Goal: Information Seeking & Learning: Learn about a topic

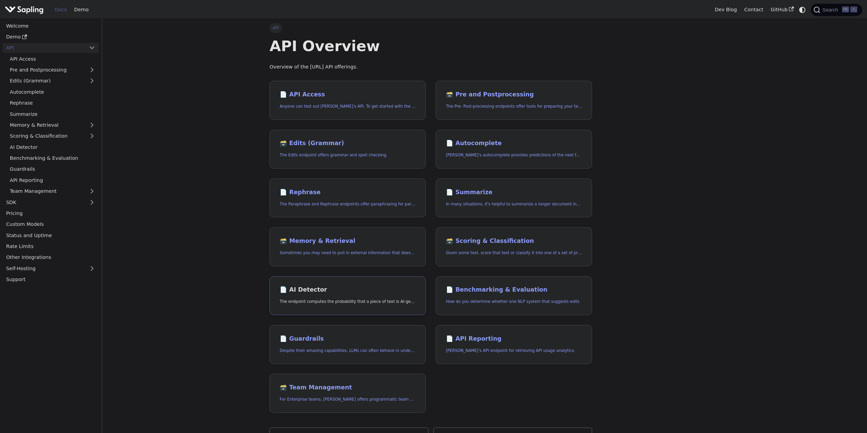
click at [333, 292] on h2 "📄️ AI Detector" at bounding box center [348, 289] width 136 height 7
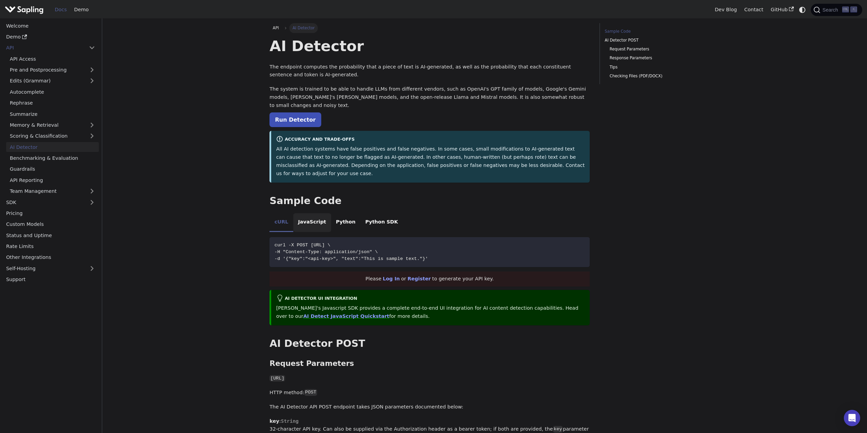
click at [315, 213] on li "JavaScript" at bounding box center [312, 222] width 38 height 19
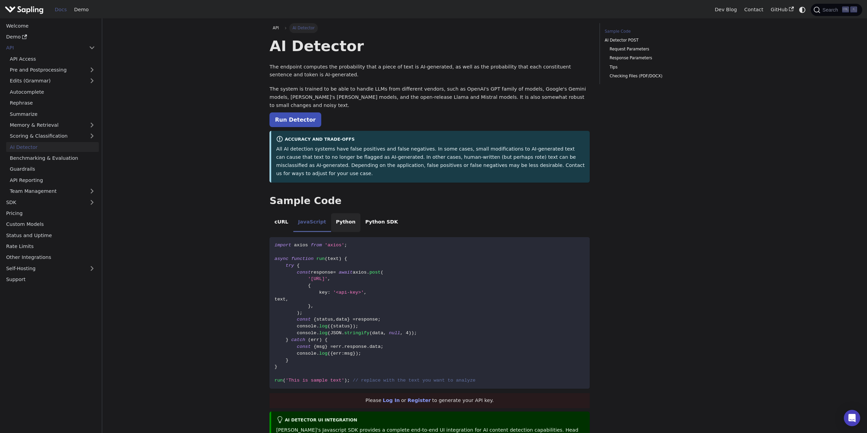
click at [338, 213] on li "Python" at bounding box center [345, 222] width 29 height 19
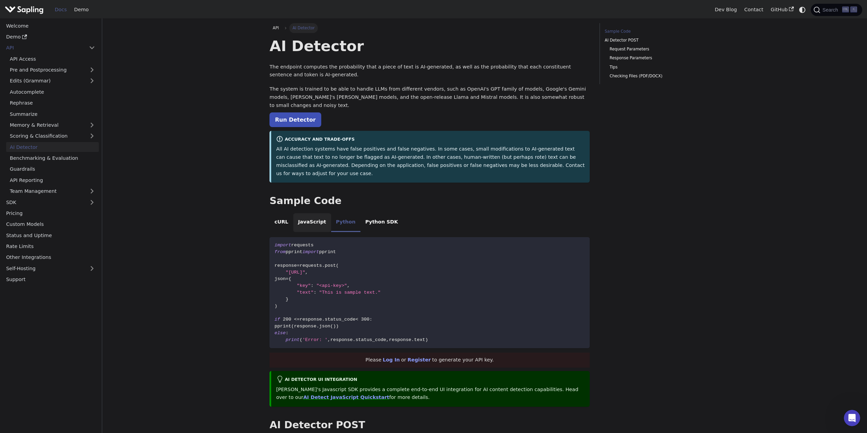
click at [316, 213] on li "JavaScript" at bounding box center [312, 222] width 38 height 19
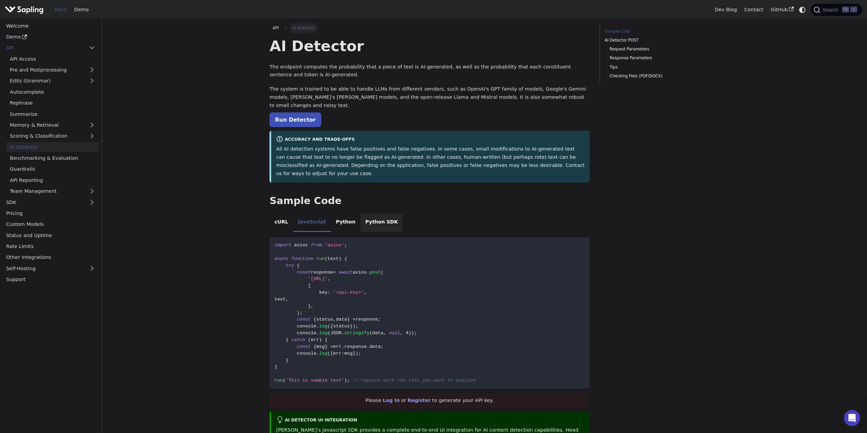
click at [367, 213] on li "Python SDK" at bounding box center [382, 222] width 43 height 19
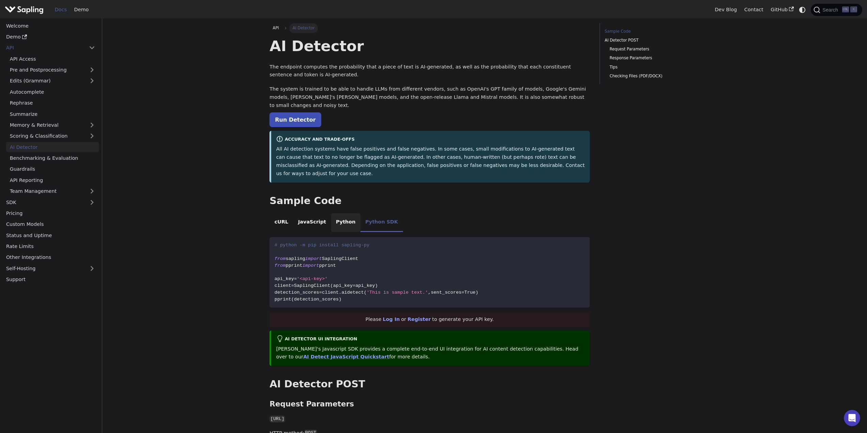
click at [333, 213] on li "Python" at bounding box center [345, 222] width 29 height 19
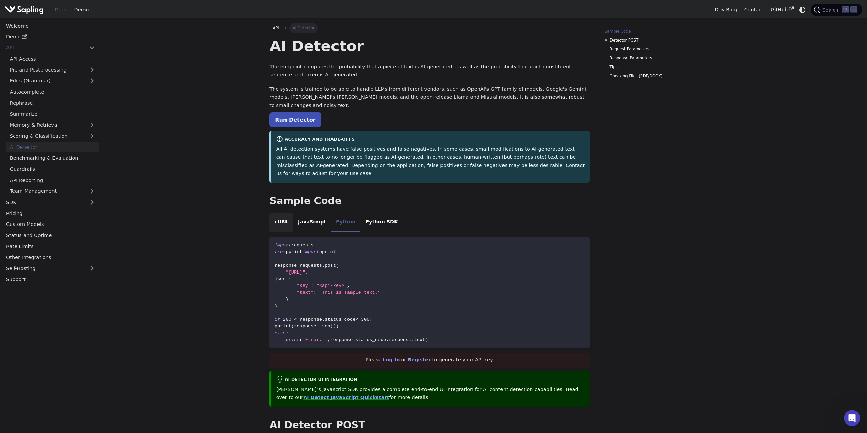
click at [284, 213] on li "cURL" at bounding box center [282, 222] width 24 height 19
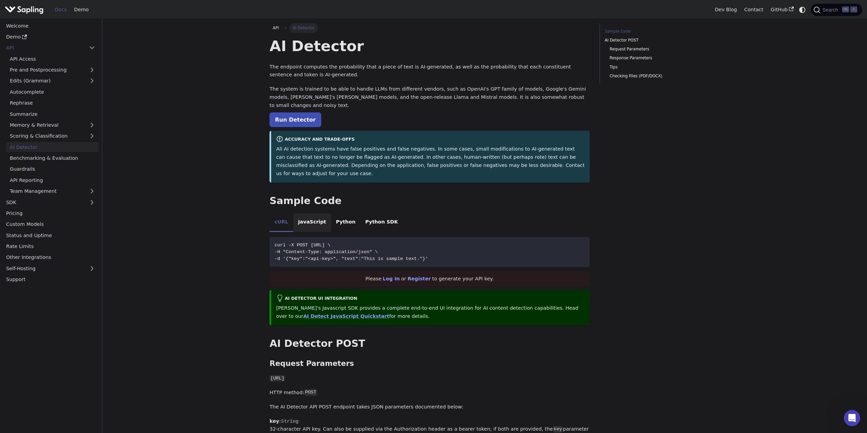
click at [303, 213] on li "JavaScript" at bounding box center [312, 222] width 38 height 19
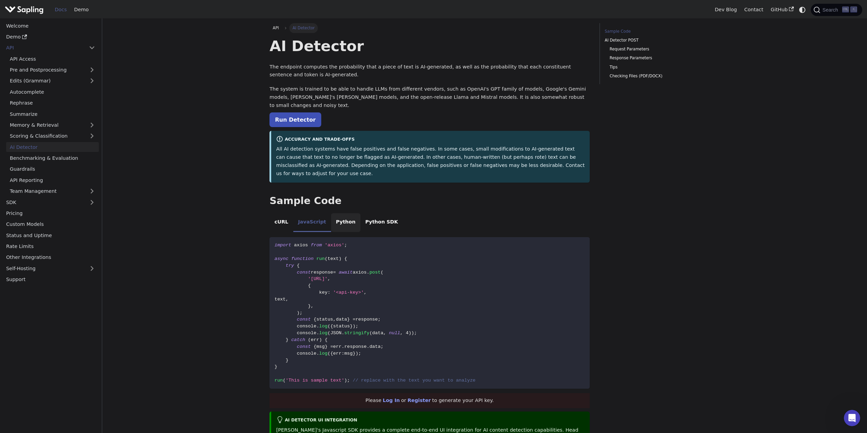
click at [331, 213] on li "Python" at bounding box center [345, 222] width 29 height 19
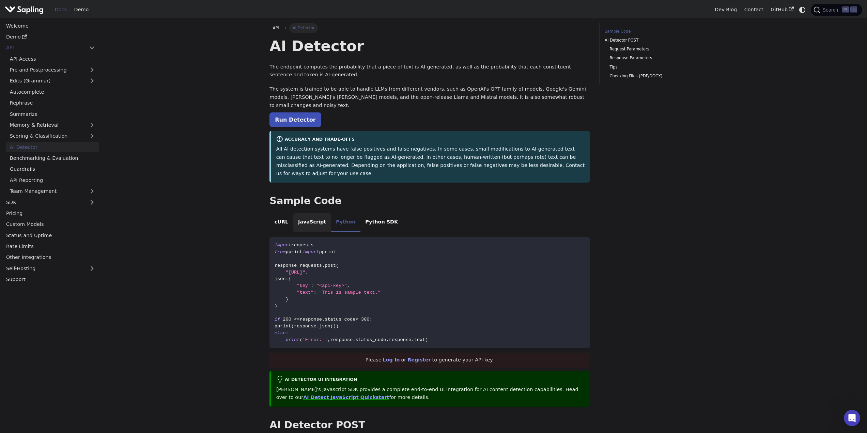
click at [315, 213] on li "JavaScript" at bounding box center [312, 222] width 38 height 19
